Goal: Task Accomplishment & Management: Complete application form

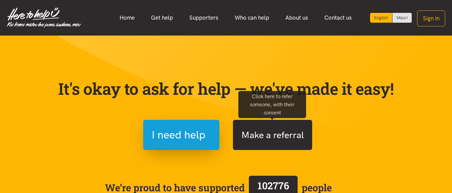
click at [271, 129] on button "Make a referral" at bounding box center [272, 135] width 79 height 30
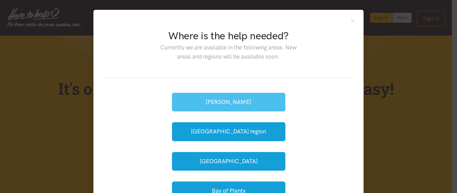
click at [248, 107] on button "[PERSON_NAME]" at bounding box center [228, 102] width 113 height 19
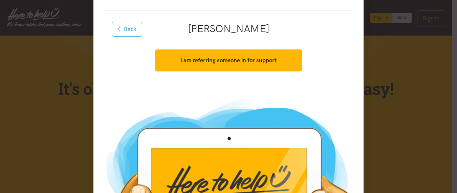
scroll to position [66, 0]
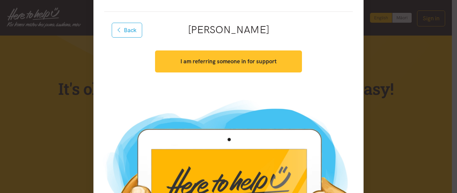
click at [267, 60] on strong "I am referring someone in for support" at bounding box center [229, 61] width 96 height 7
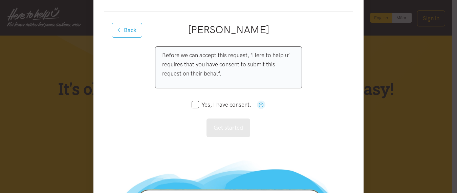
click at [193, 105] on input "Yes, I have consent." at bounding box center [222, 105] width 60 height 6
checkbox input "true"
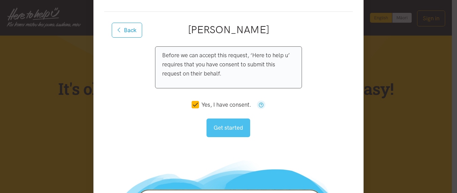
click at [227, 126] on button "Get started" at bounding box center [229, 128] width 44 height 19
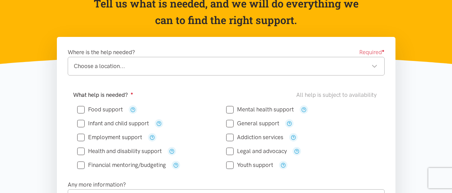
scroll to position [92, 0]
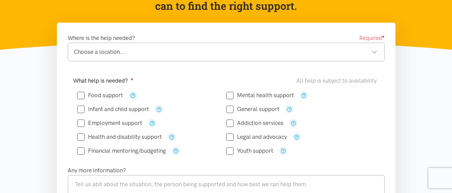
drag, startPoint x: 456, startPoint y: 34, endPoint x: 457, endPoint y: 51, distance: 18.0
click at [184, 57] on div "Choose a location... Choose a location..." at bounding box center [226, 52] width 317 height 19
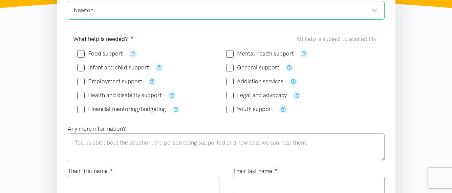
scroll to position [131, 0]
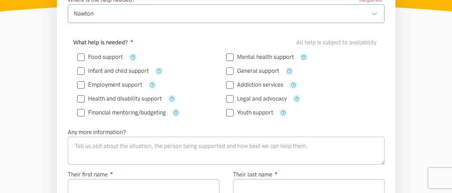
click at [79, 56] on input "Food support" at bounding box center [100, 57] width 46 height 6
checkbox input "true"
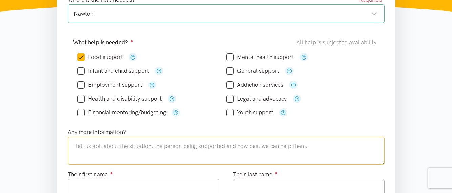
click at [147, 154] on textarea at bounding box center [226, 151] width 317 height 28
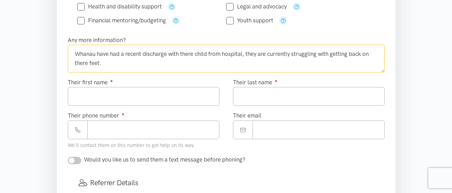
scroll to position [227, 0]
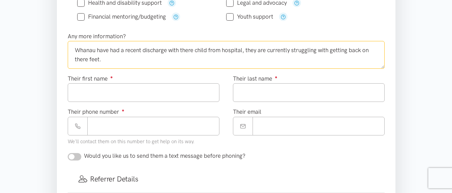
type textarea "Whanau have had a recent discharge with there child from hospital, they are cur…"
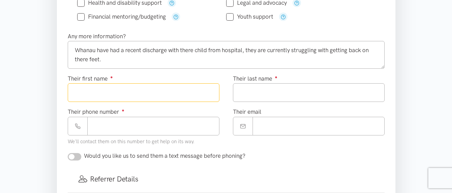
click at [183, 89] on input "Their first name ●" at bounding box center [144, 92] width 152 height 19
type input "****"
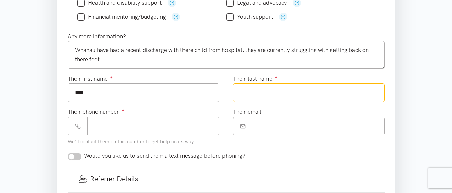
click at [291, 89] on input "Their last name ●" at bounding box center [309, 92] width 152 height 19
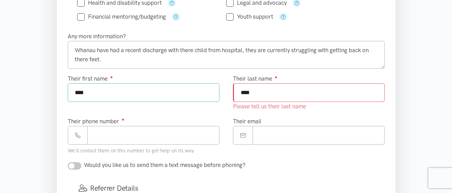
type input "****"
click at [185, 138] on div "Their phone number ● We'll contact them on this number to get help on its way." at bounding box center [144, 136] width 152 height 39
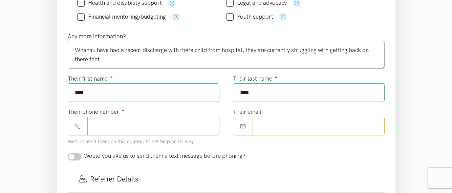
click at [289, 123] on input "Their email" at bounding box center [319, 126] width 132 height 19
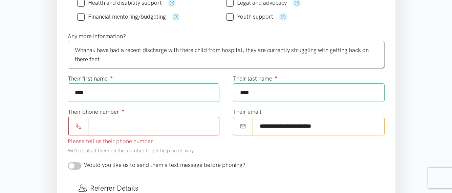
type input "**********"
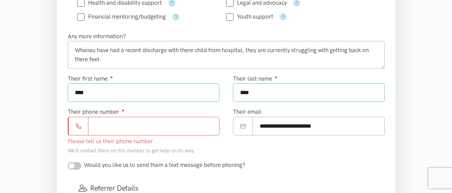
click at [203, 123] on input "Their phone number ●" at bounding box center [153, 126] width 131 height 19
paste input "**********"
click at [102, 127] on input "**********" at bounding box center [153, 126] width 131 height 19
type input "**********"
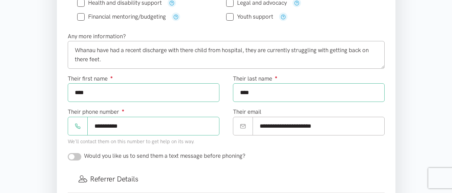
click at [297, 150] on div "**********" at bounding box center [308, 129] width 165 height 44
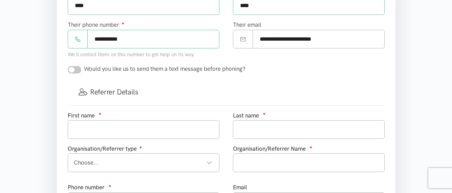
scroll to position [324, 0]
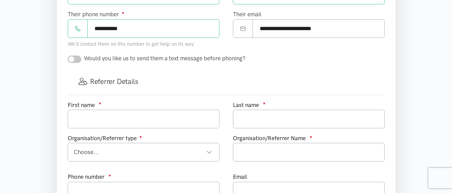
click at [79, 59] on input "checkbox" at bounding box center [75, 59] width 14 height 7
checkbox input "true"
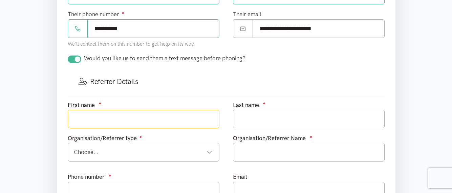
click at [93, 115] on input "text" at bounding box center [144, 119] width 152 height 19
type input "Talia"
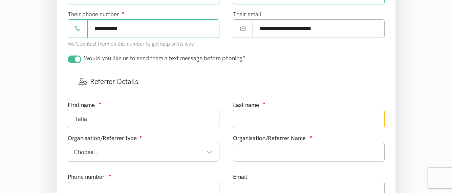
click at [247, 118] on input "text" at bounding box center [309, 119] width 152 height 19
click at [196, 155] on div "Choose..." at bounding box center [143, 152] width 139 height 9
type input "Enoka"
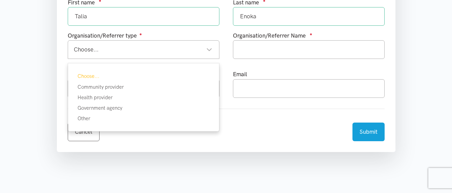
scroll to position [439, 0]
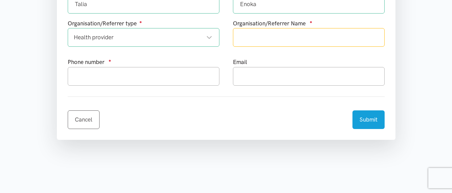
click at [307, 38] on input "text" at bounding box center [309, 37] width 152 height 19
type input "[PERSON_NAME] Charitable Trust"
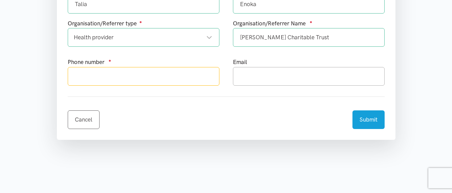
click at [206, 78] on input "text" at bounding box center [144, 76] width 152 height 19
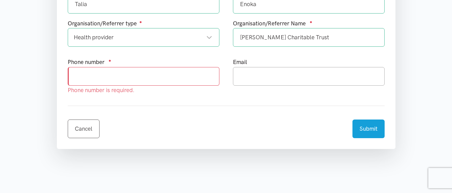
click at [182, 75] on input "text" at bounding box center [144, 76] width 152 height 19
paste input "64221853690"
type input "6"
type input "0220305043"
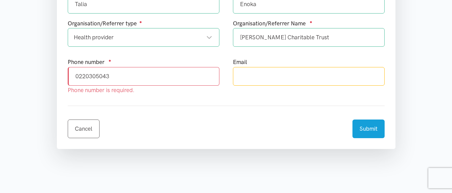
click at [260, 81] on input "text" at bounding box center [309, 76] width 152 height 19
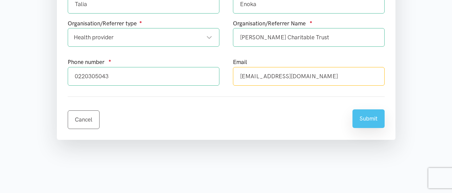
type input "[EMAIL_ADDRESS][DOMAIN_NAME]"
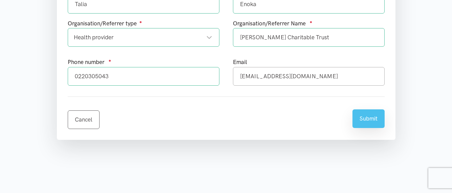
click at [368, 118] on button "Submit" at bounding box center [369, 118] width 32 height 19
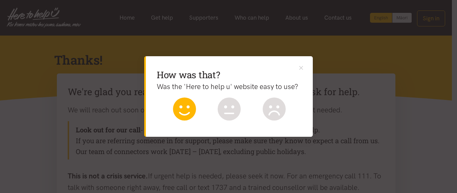
click at [185, 118] on icon at bounding box center [184, 109] width 23 height 23
